Goal: Feedback & Contribution: Leave review/rating

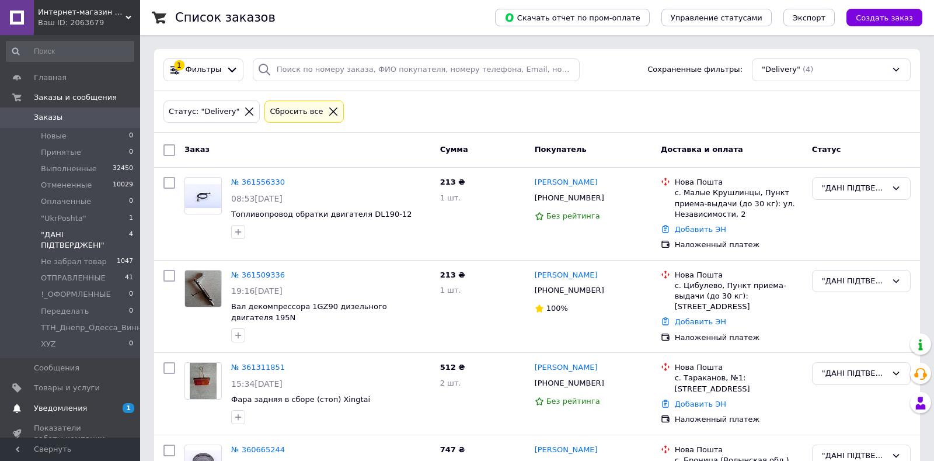
click at [67, 403] on span "Уведомления" at bounding box center [60, 408] width 53 height 11
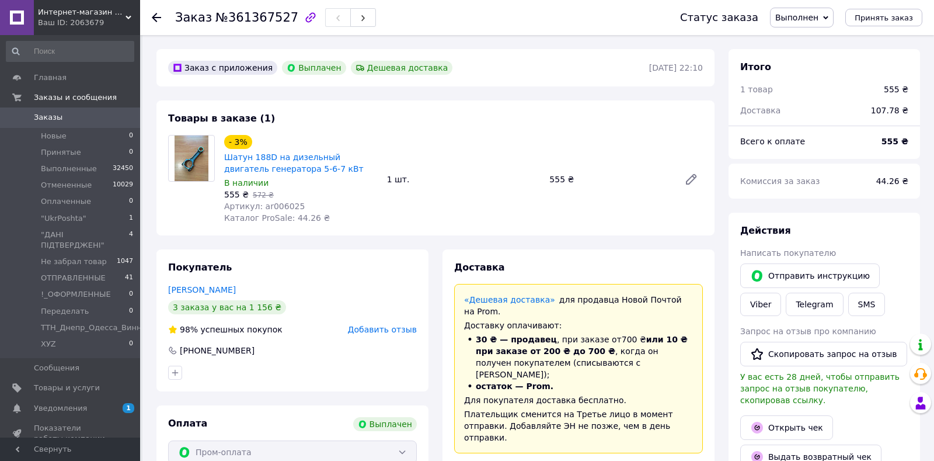
scroll to position [93, 0]
click at [210, 291] on link "Сучак Станіслав" at bounding box center [202, 289] width 68 height 9
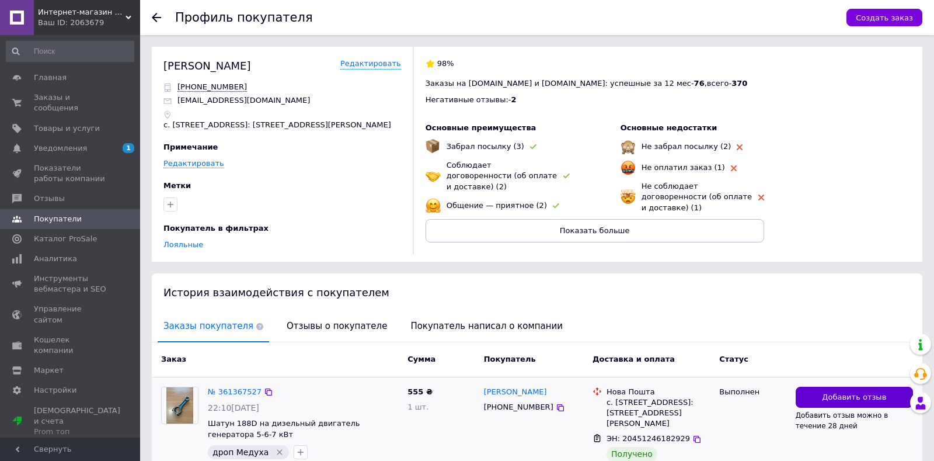
click at [832, 392] on span "Добавить отзыв" at bounding box center [854, 397] width 64 height 11
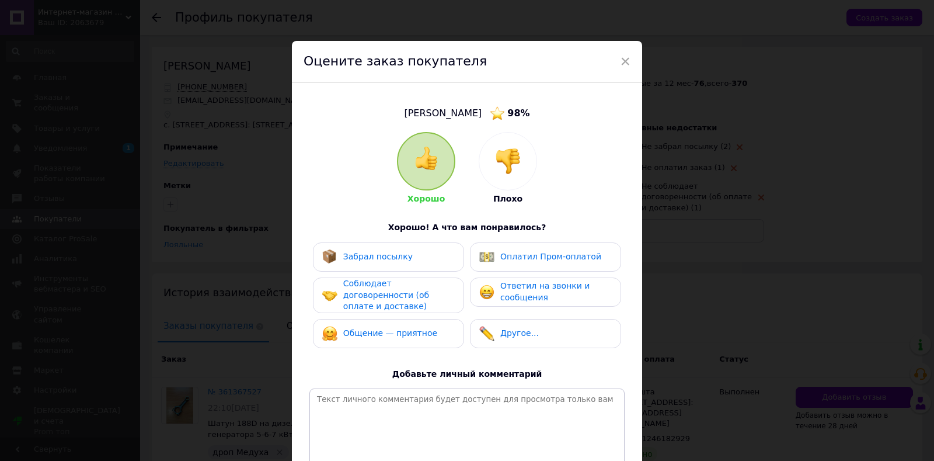
click at [386, 262] on div "Забрал посылку" at bounding box center [377, 257] width 69 height 12
click at [370, 291] on span "Соблюдает договоренности (об оплате и доставке)" at bounding box center [386, 295] width 86 height 32
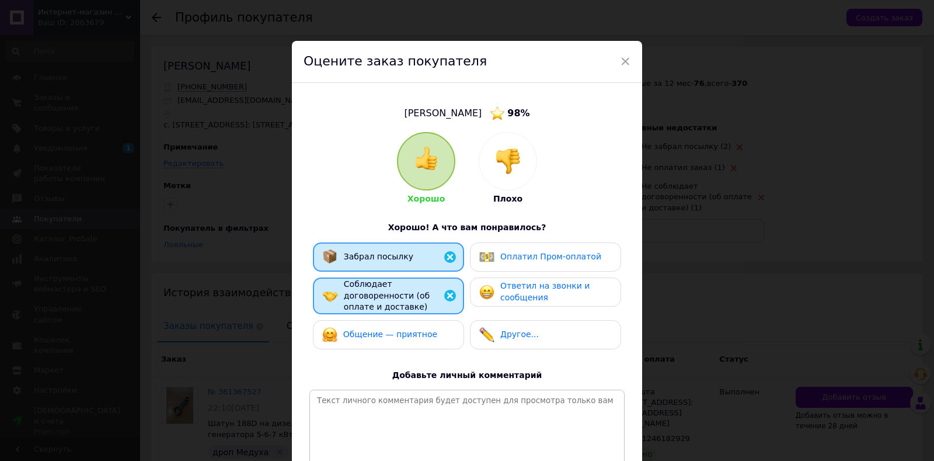
click at [510, 264] on div "Оплатил Пром-оплатой" at bounding box center [540, 256] width 122 height 15
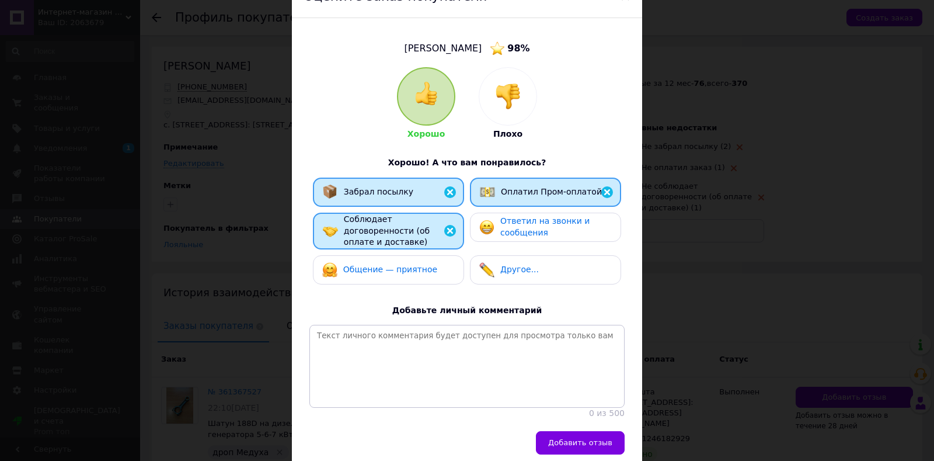
scroll to position [134, 0]
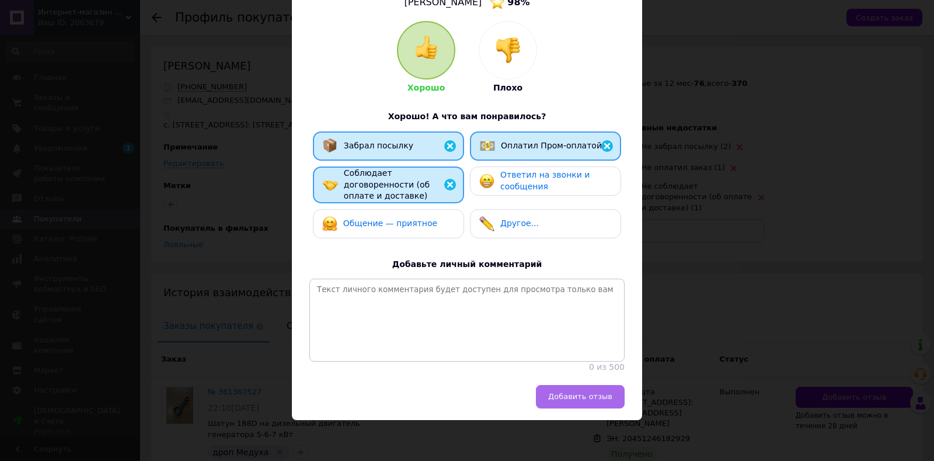
click at [583, 394] on span "Добавить отзыв" at bounding box center [580, 396] width 64 height 9
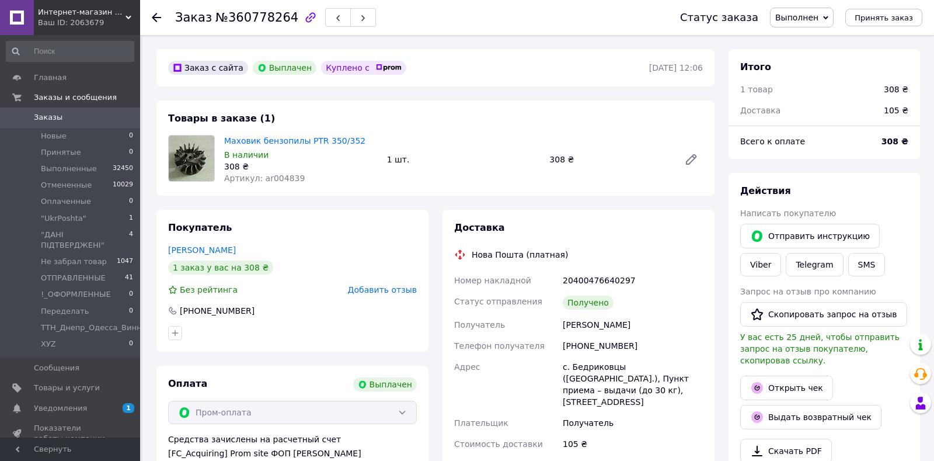
scroll to position [37, 0]
click at [197, 247] on link "[PERSON_NAME]" at bounding box center [202, 249] width 68 height 9
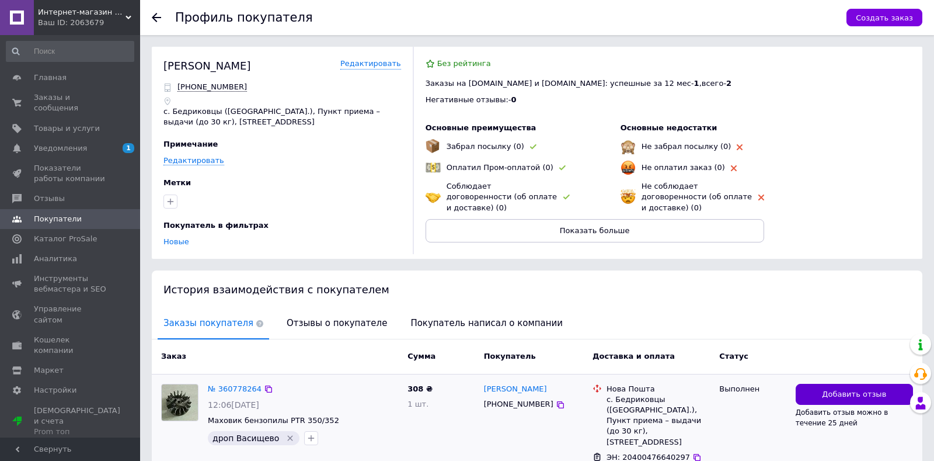
click at [838, 391] on span "Добавить отзыв" at bounding box center [854, 394] width 64 height 11
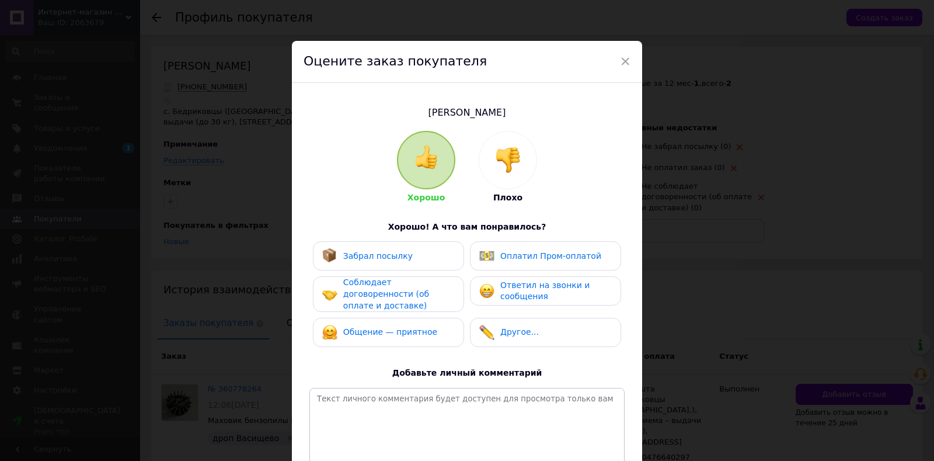
click at [376, 250] on div "Забрал посылку" at bounding box center [367, 255] width 91 height 15
click at [371, 288] on span "Соблюдает договоренности (об оплате и доставке)" at bounding box center [386, 293] width 86 height 32
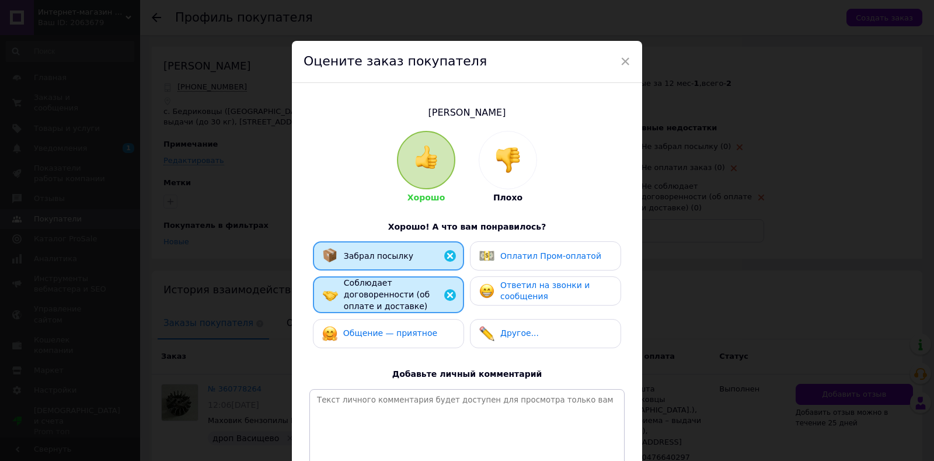
click at [533, 259] on span "Оплатил Пром-оплатой" at bounding box center [551, 255] width 101 height 9
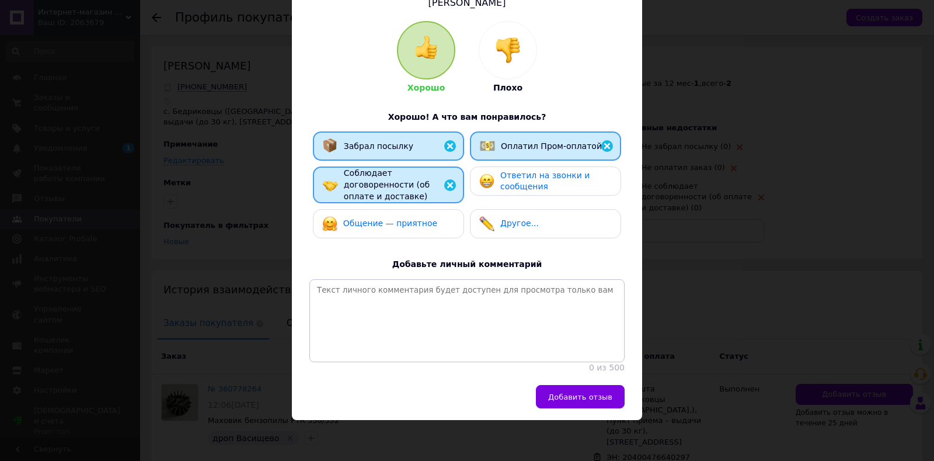
scroll to position [133, 0]
click at [599, 397] on span "Добавить отзыв" at bounding box center [580, 396] width 64 height 9
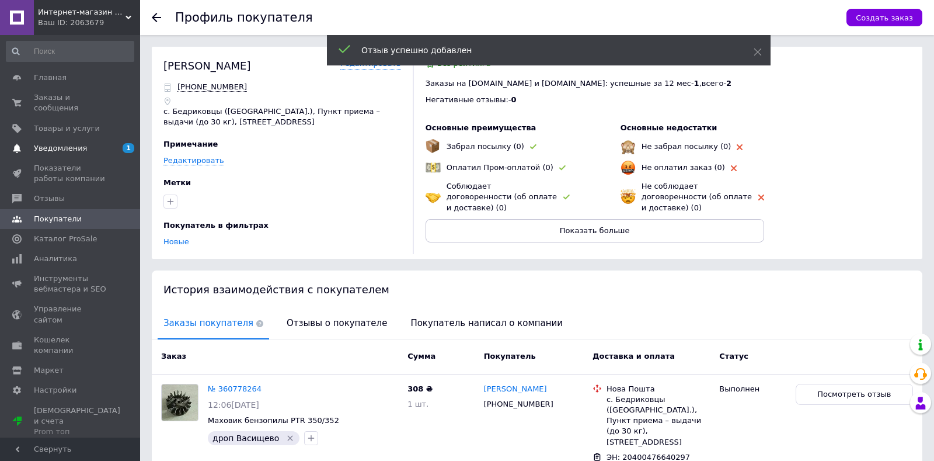
click at [65, 143] on span "Уведомления" at bounding box center [60, 148] width 53 height 11
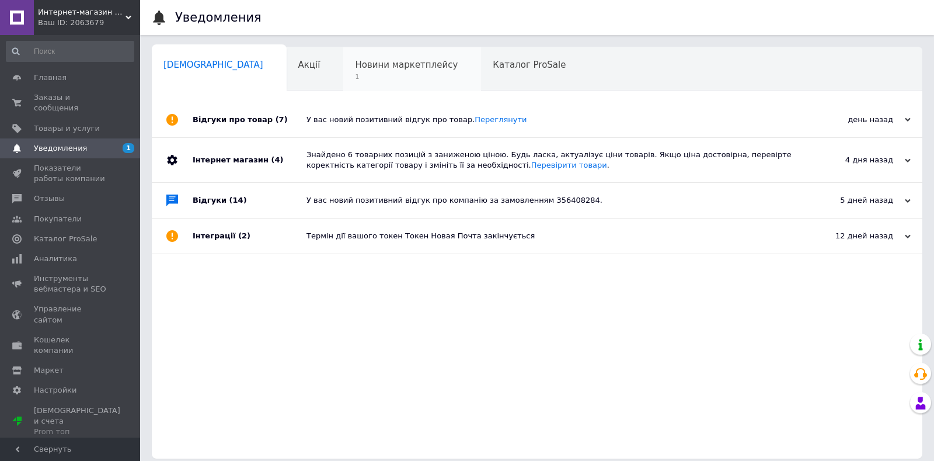
click at [355, 68] on span "Новини маркетплейсу" at bounding box center [406, 65] width 103 height 11
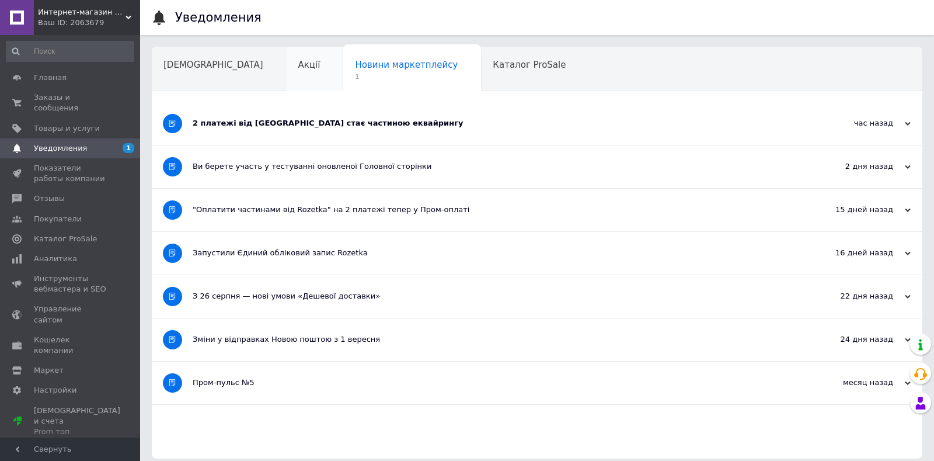
click at [298, 63] on span "Акції" at bounding box center [309, 65] width 22 height 11
